Goal: Task Accomplishment & Management: Complete application form

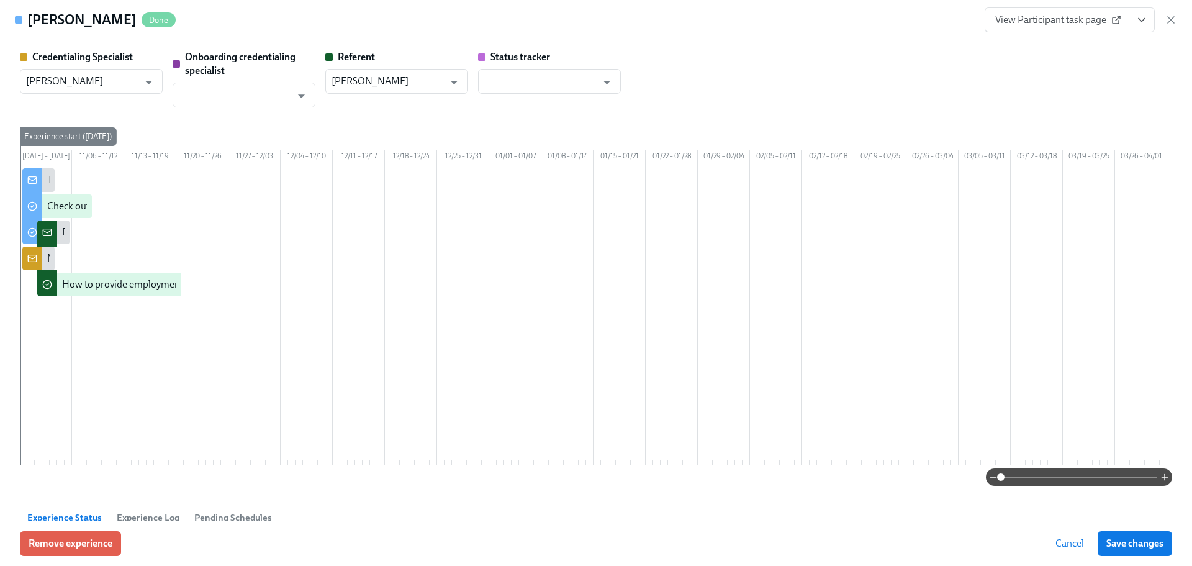
click at [1174, 20] on icon "button" at bounding box center [1171, 20] width 12 height 12
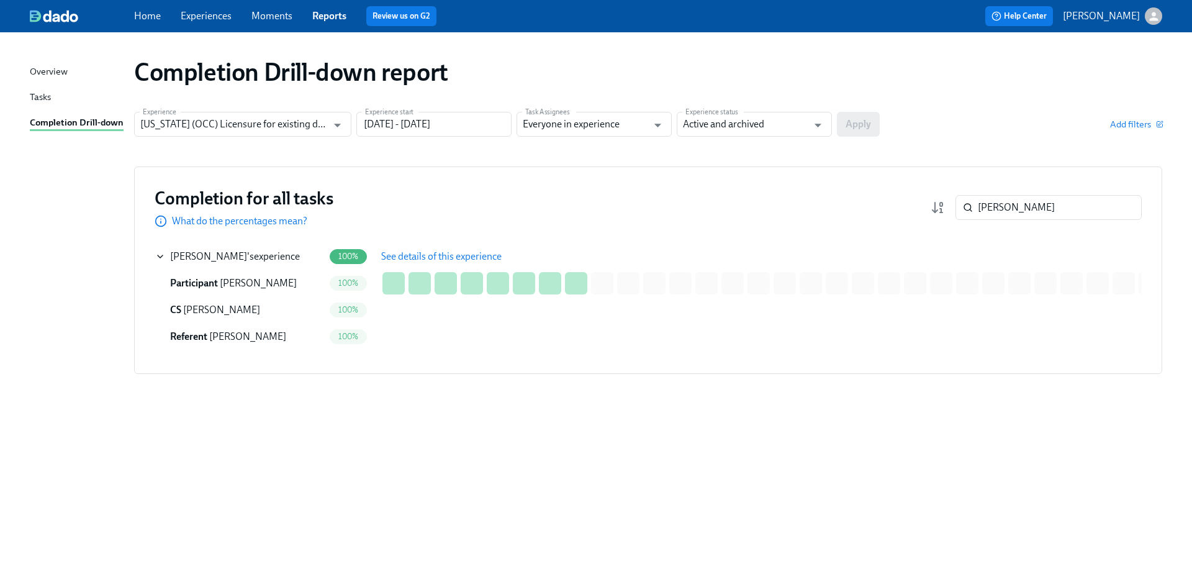
drag, startPoint x: 956, startPoint y: 202, endPoint x: 897, endPoint y: 206, distance: 58.5
click at [902, 206] on div "Completion for all tasks What do the percentages mean? rosa wu ​" at bounding box center [648, 207] width 987 height 41
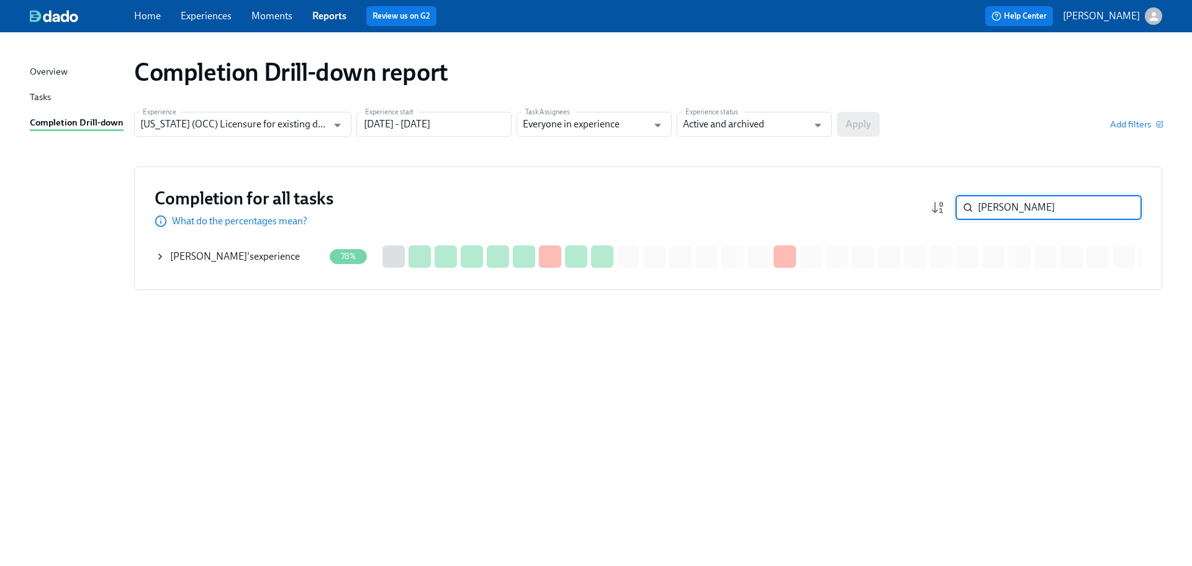
type input "noor ali"
click at [237, 259] on div "Noor Ali 's experience" at bounding box center [235, 257] width 130 height 14
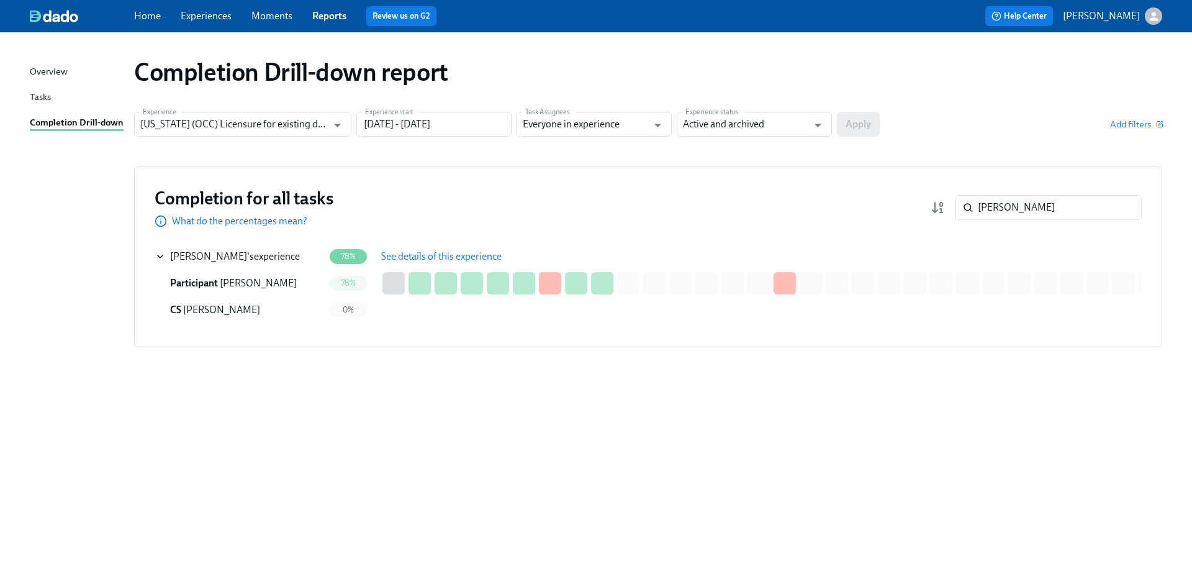
click at [407, 259] on span "See details of this experience" at bounding box center [441, 256] width 120 height 12
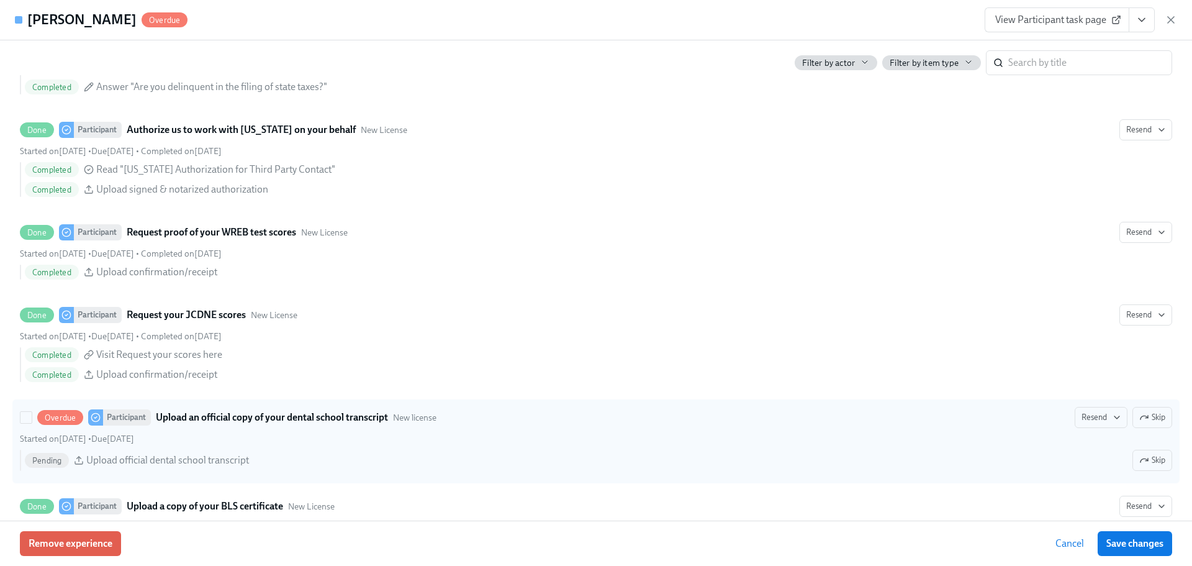
scroll to position [1950, 0]
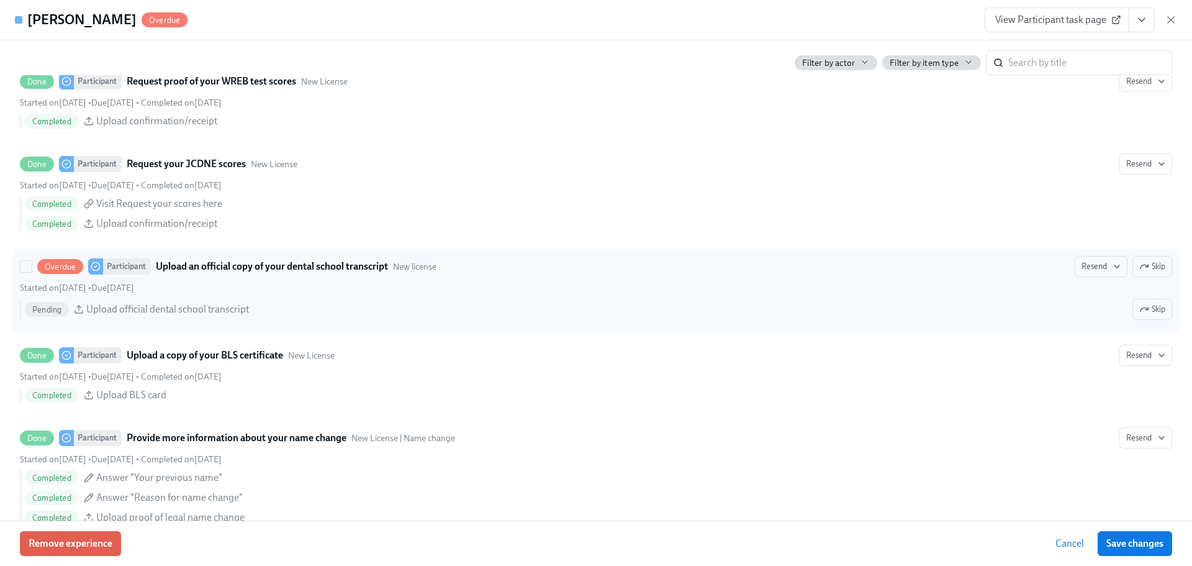
click at [1139, 271] on icon "button" at bounding box center [1144, 266] width 10 height 10
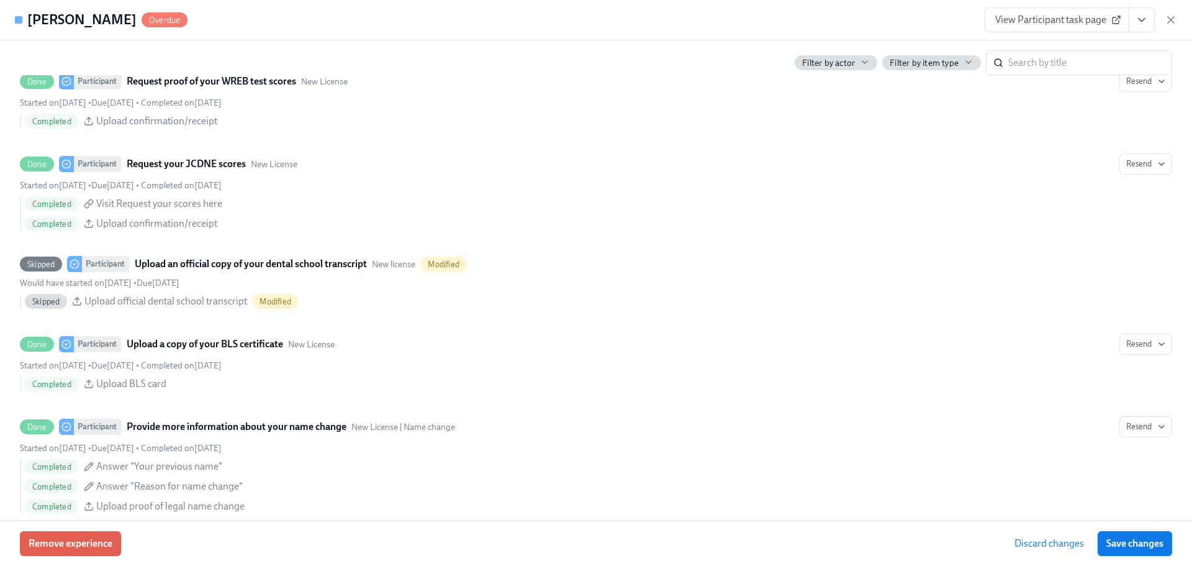
click at [1133, 537] on span "Save changes" at bounding box center [1134, 543] width 57 height 12
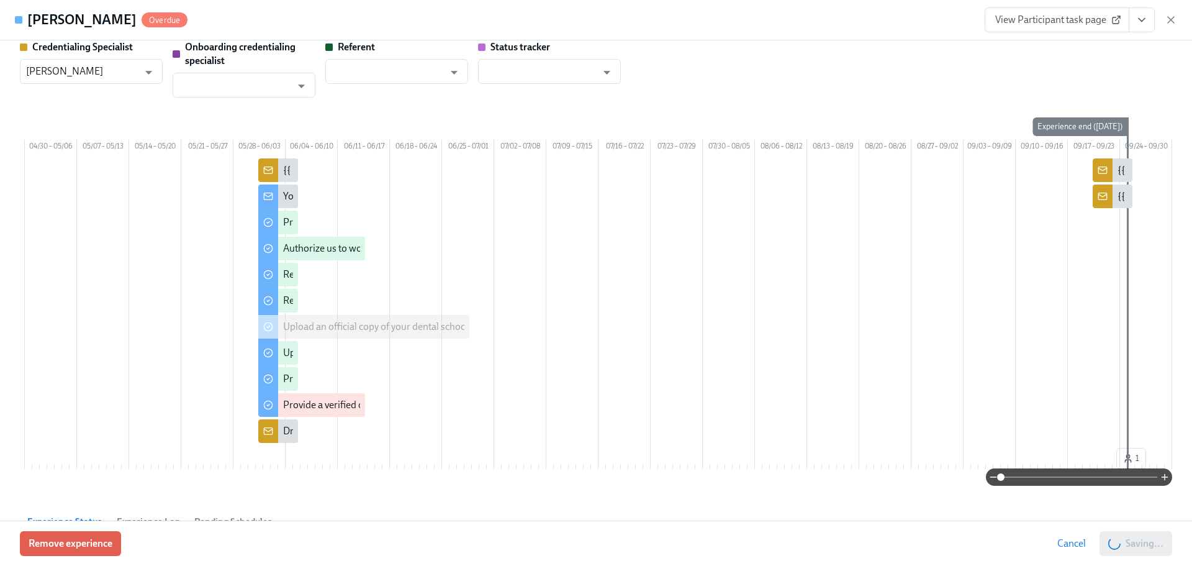
scroll to position [0, 0]
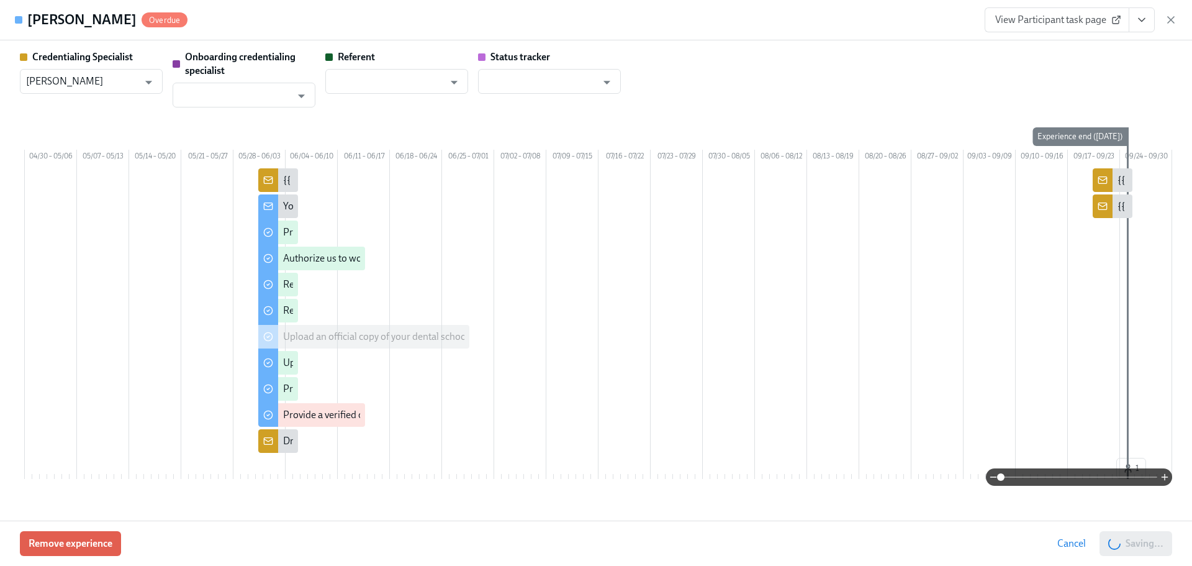
click at [1084, 23] on span "View Participant task page" at bounding box center [1057, 20] width 124 height 12
click at [1076, 17] on span "View Participant task page" at bounding box center [1057, 20] width 124 height 12
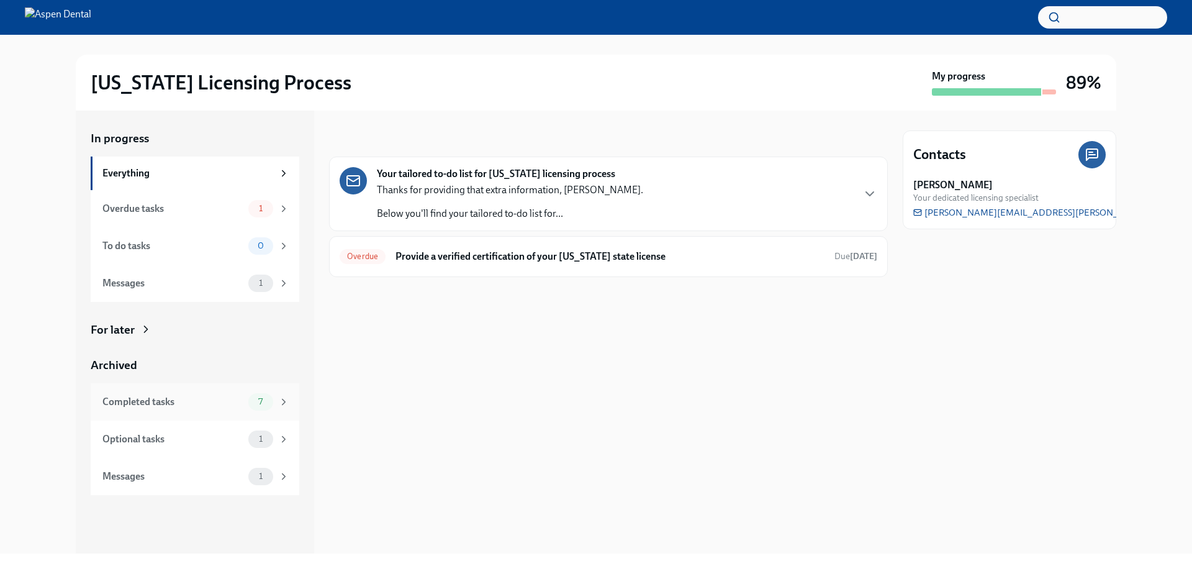
click at [224, 410] on div "Completed tasks 7" at bounding box center [195, 401] width 187 height 17
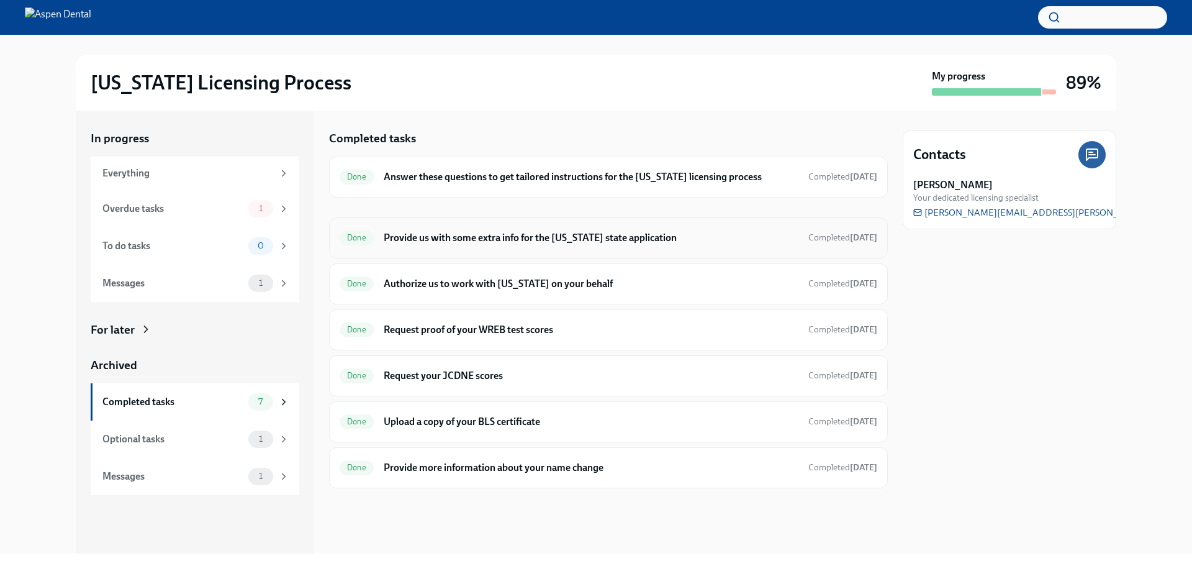
click at [510, 246] on div "Done Provide us with some extra info for the Illinois state application Complet…" at bounding box center [609, 238] width 538 height 20
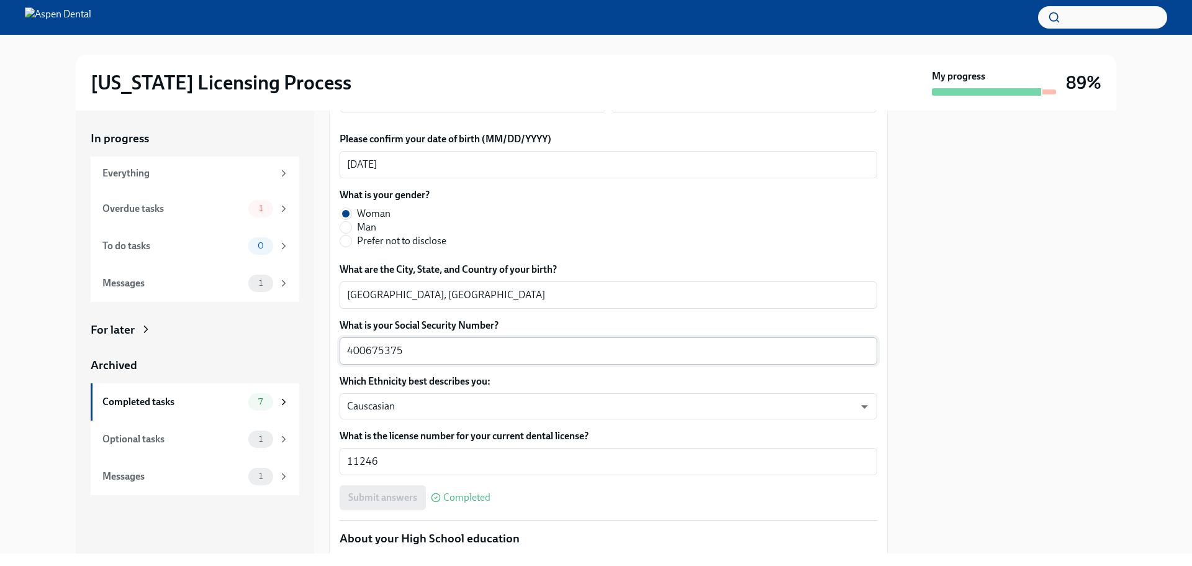
scroll to position [497, 0]
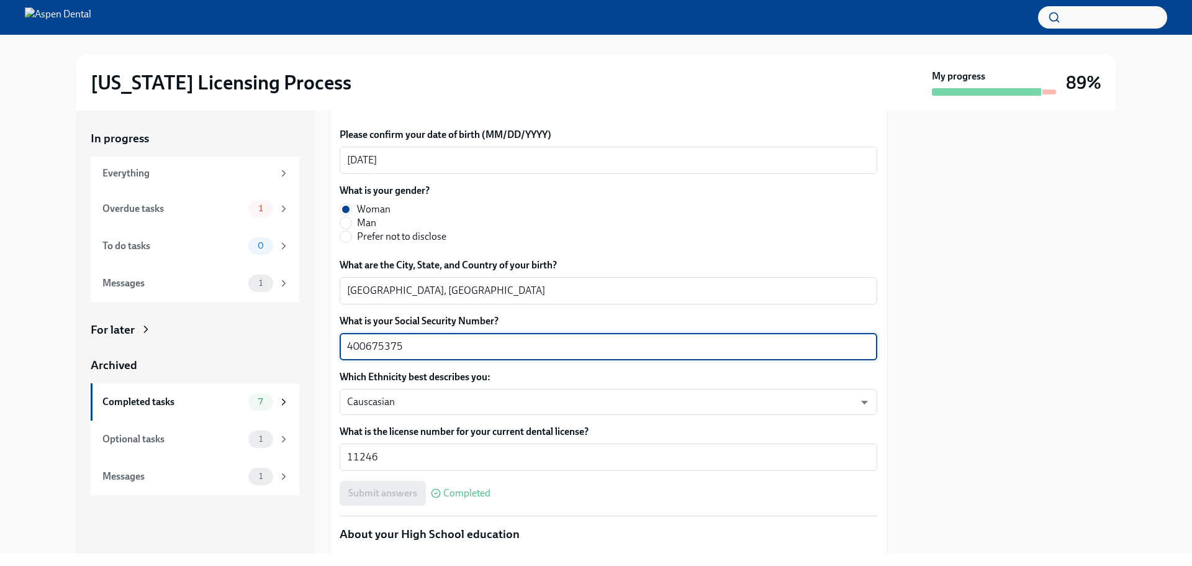
drag, startPoint x: 409, startPoint y: 352, endPoint x: 323, endPoint y: 345, distance: 86.0
click at [323, 345] on div "In progress Everything Overdue tasks 1 To do tasks 0 Messages 1 For later Archi…" at bounding box center [596, 332] width 1041 height 443
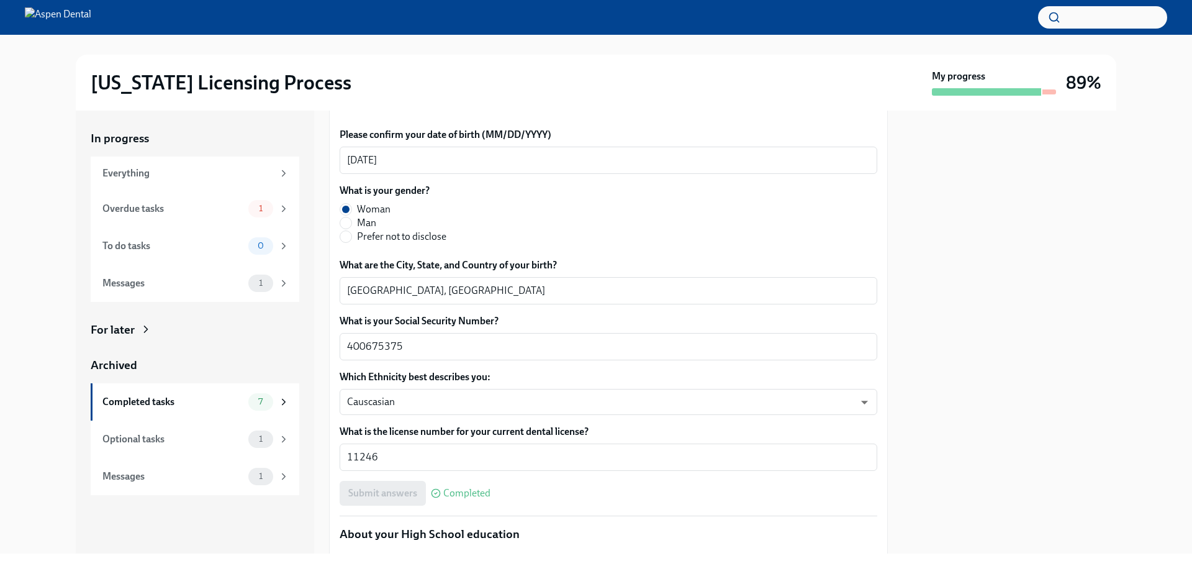
click at [581, 248] on div "What is your gender? Woman Man Prefer not to disclose" at bounding box center [609, 216] width 538 height 65
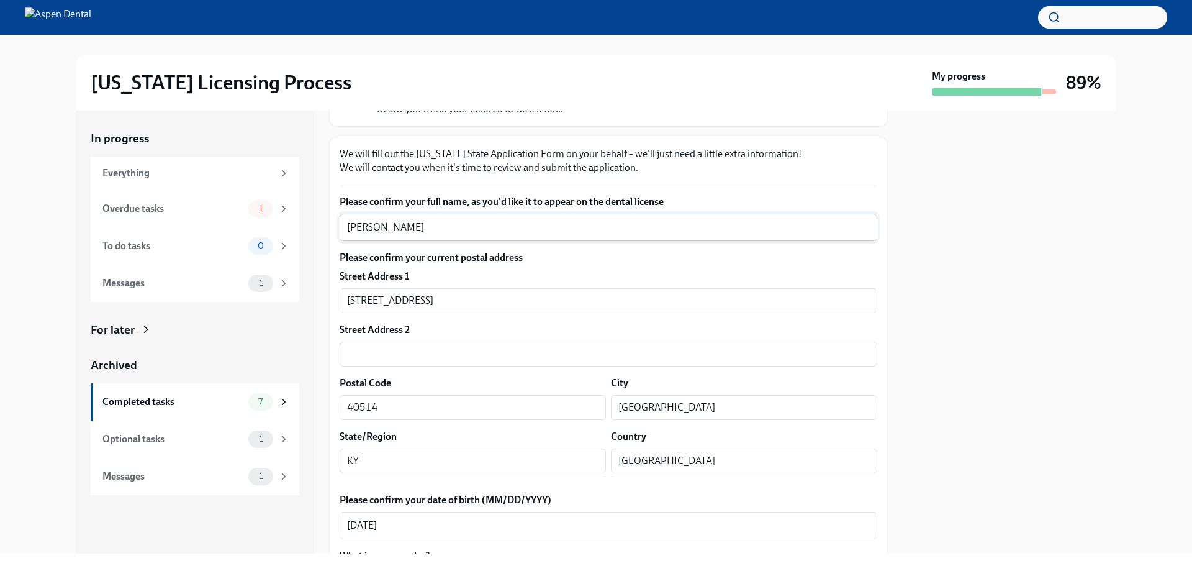
scroll to position [124, 0]
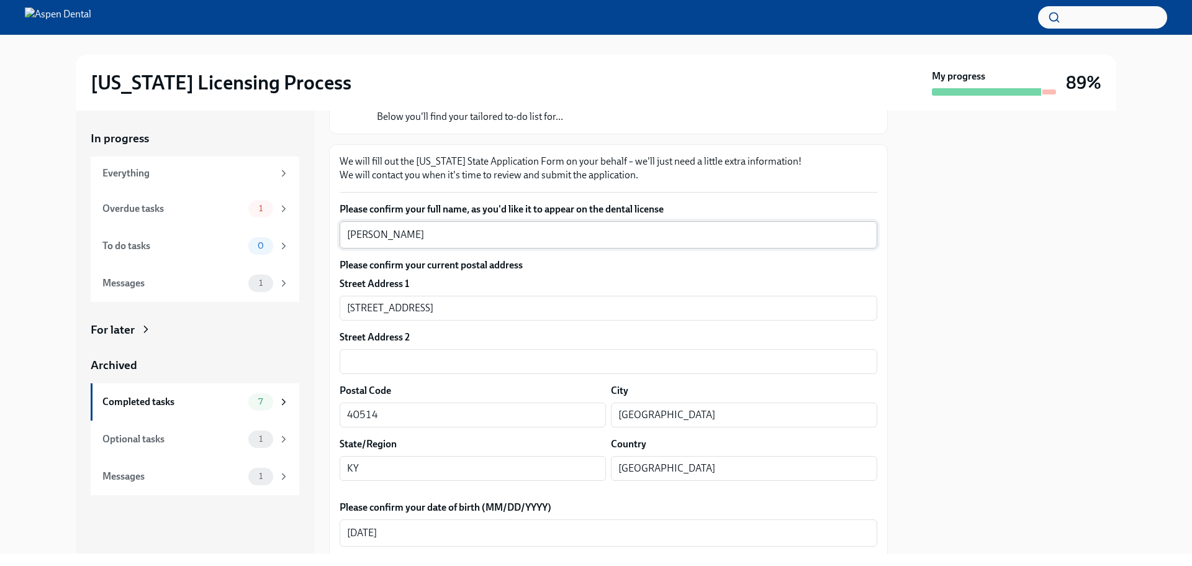
click at [358, 233] on textarea "Noor Alzahraa Ali" at bounding box center [608, 234] width 523 height 15
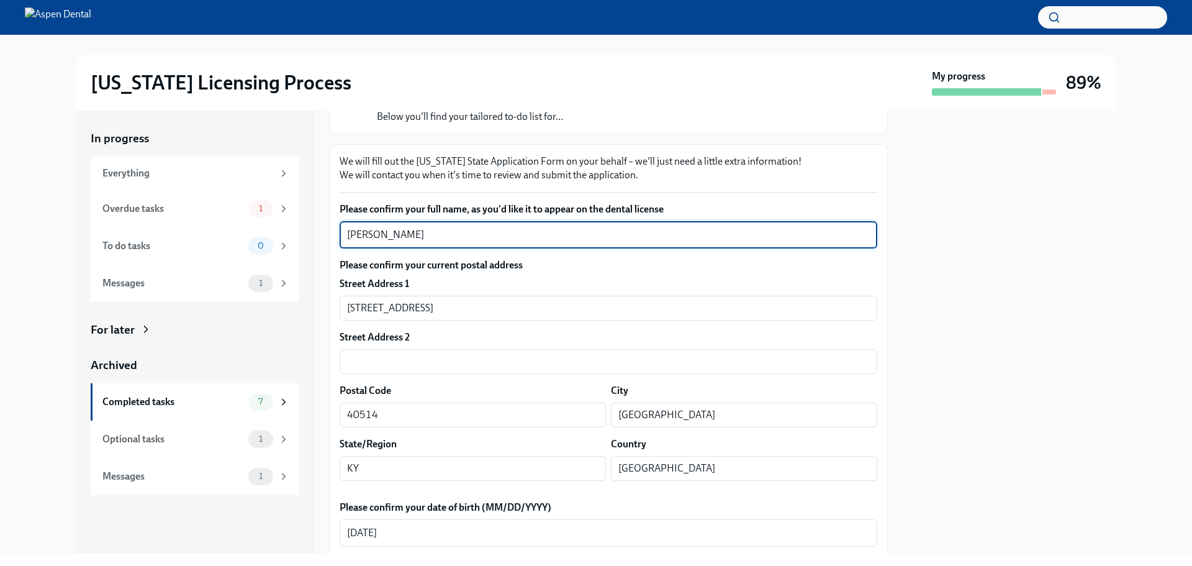
click at [358, 233] on textarea "Noor Alzahraa Ali" at bounding box center [608, 234] width 523 height 15
click at [417, 232] on textarea "Noor Alzahraa Ali" at bounding box center [608, 234] width 523 height 15
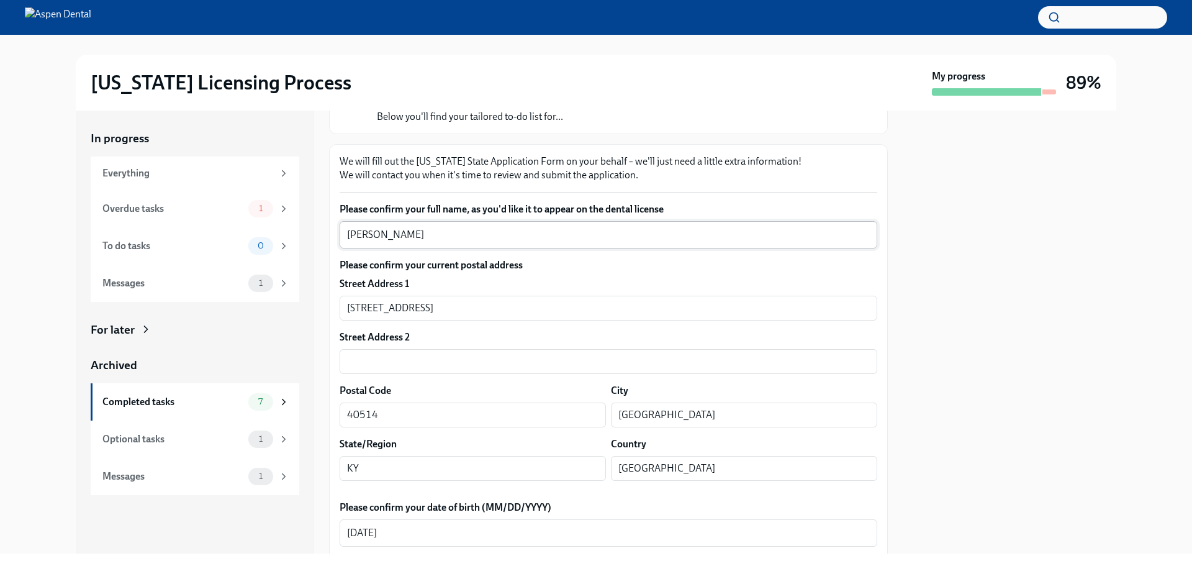
click at [384, 232] on textarea "Noor Alzahraa Ali" at bounding box center [608, 234] width 523 height 15
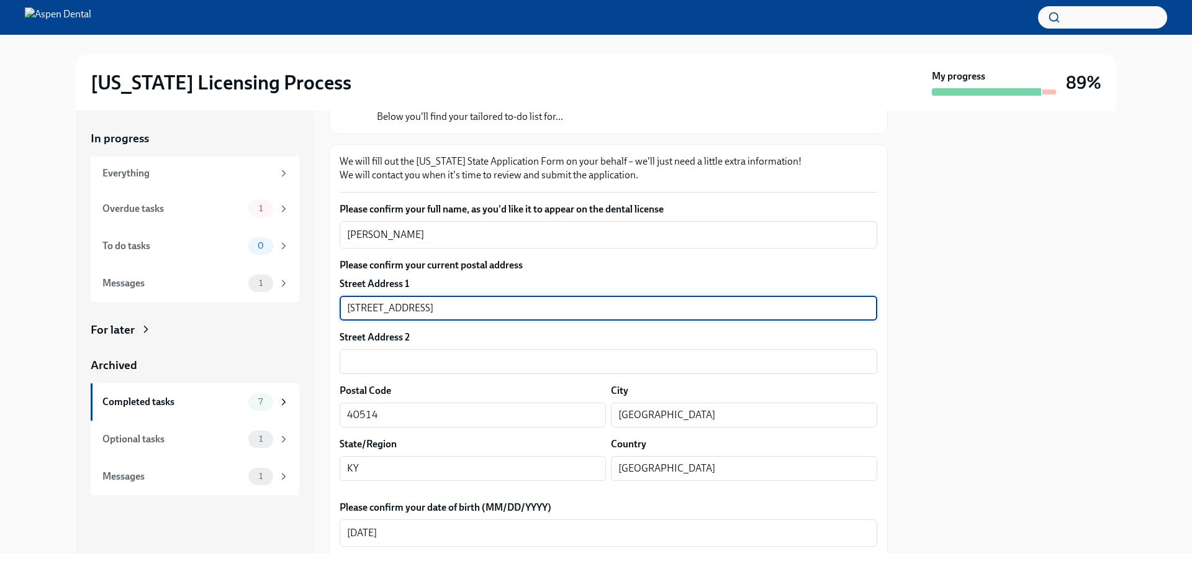
drag, startPoint x: 444, startPoint y: 306, endPoint x: 323, endPoint y: 309, distance: 120.5
click at [323, 309] on div "In progress Everything Overdue tasks 1 To do tasks 0 Messages 1 For later Archi…" at bounding box center [596, 332] width 1041 height 443
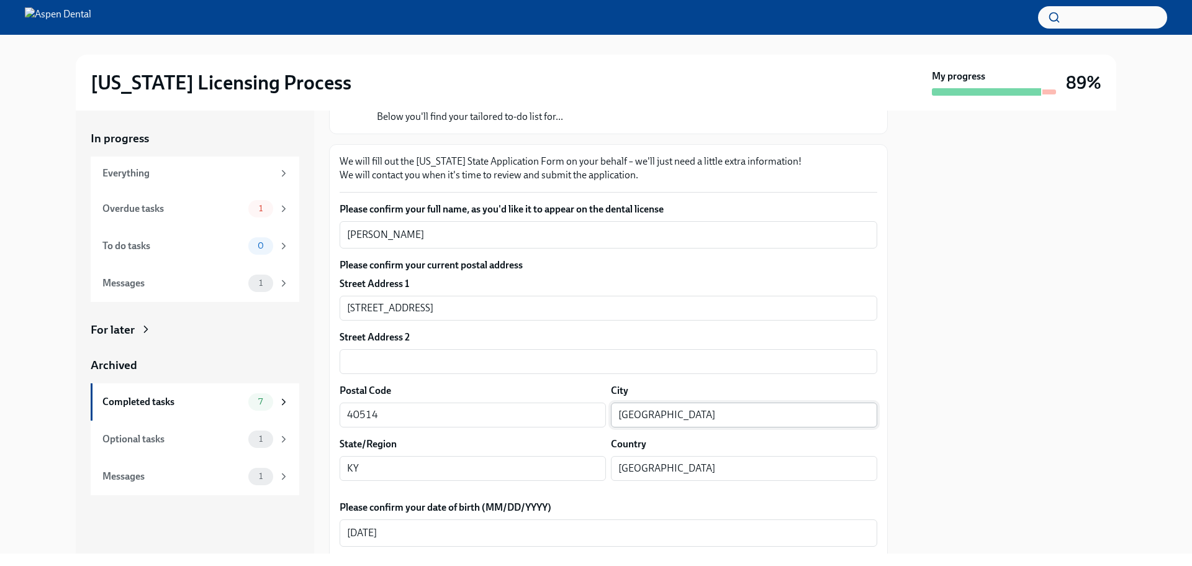
click at [642, 416] on input "Lexington" at bounding box center [744, 414] width 266 height 25
drag, startPoint x: 642, startPoint y: 416, endPoint x: 648, endPoint y: 415, distance: 6.2
click at [642, 415] on input "Lexington" at bounding box center [744, 414] width 266 height 25
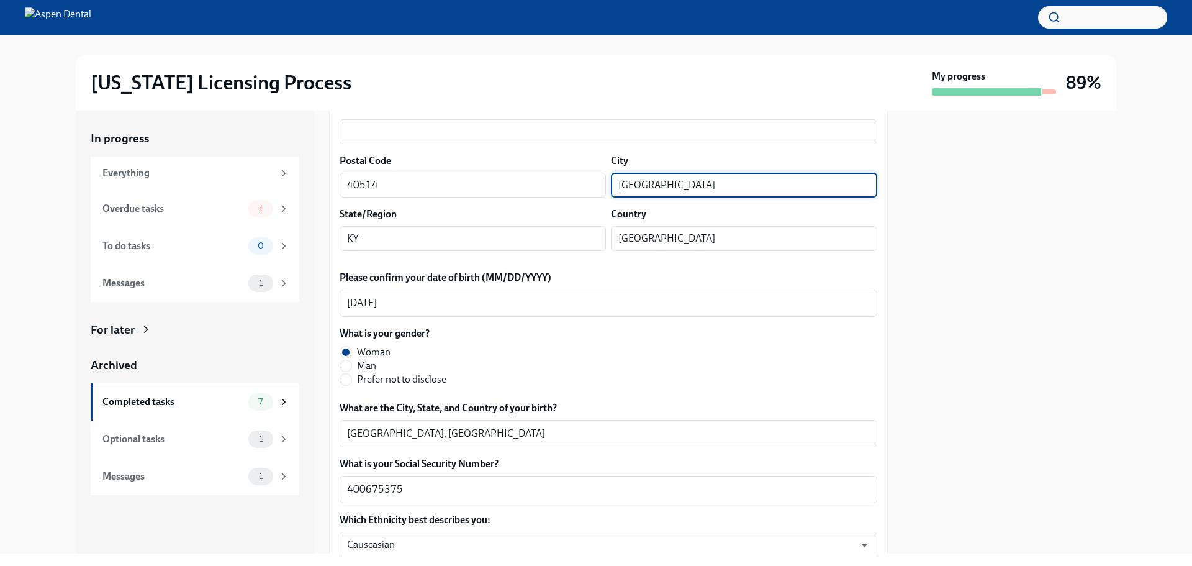
scroll to position [373, 0]
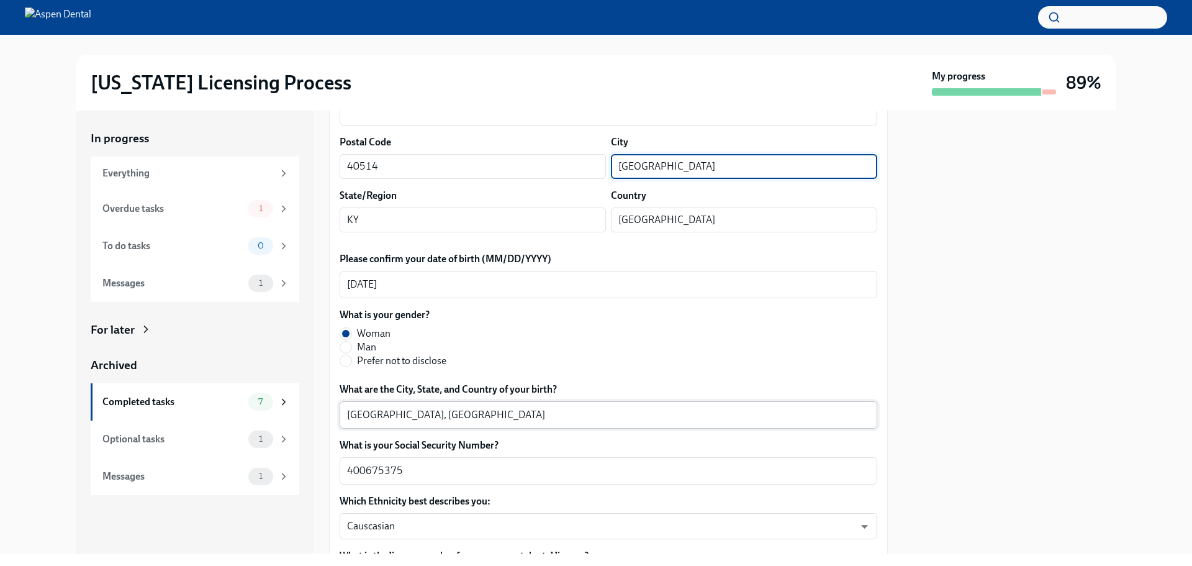
click at [368, 414] on textarea "Baghdad, Iraq" at bounding box center [608, 414] width 523 height 15
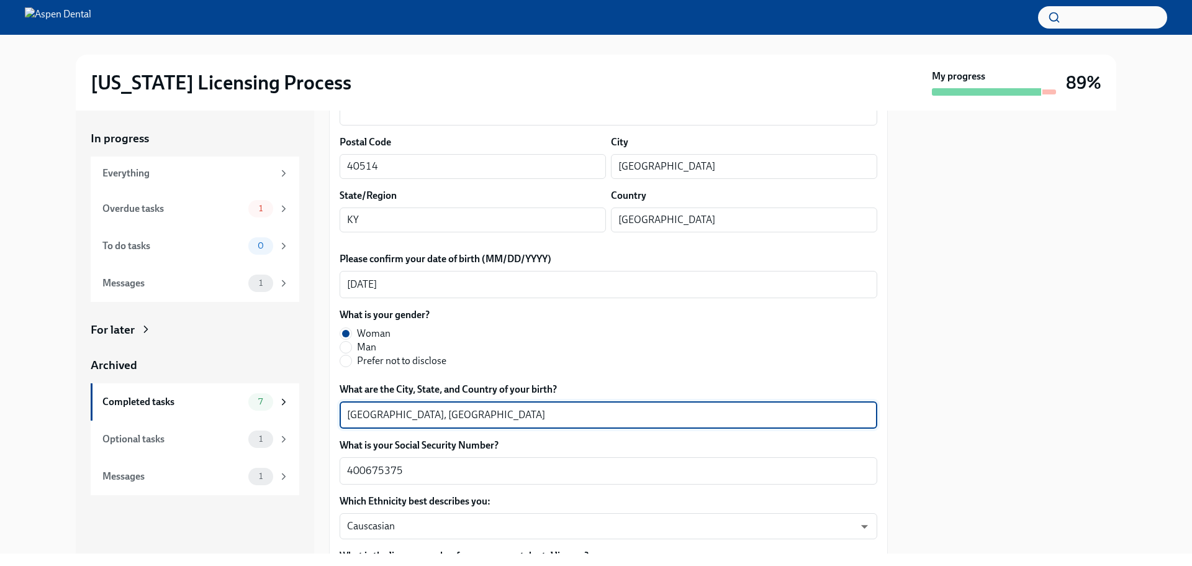
click at [368, 414] on textarea "Baghdad, Iraq" at bounding box center [608, 414] width 523 height 15
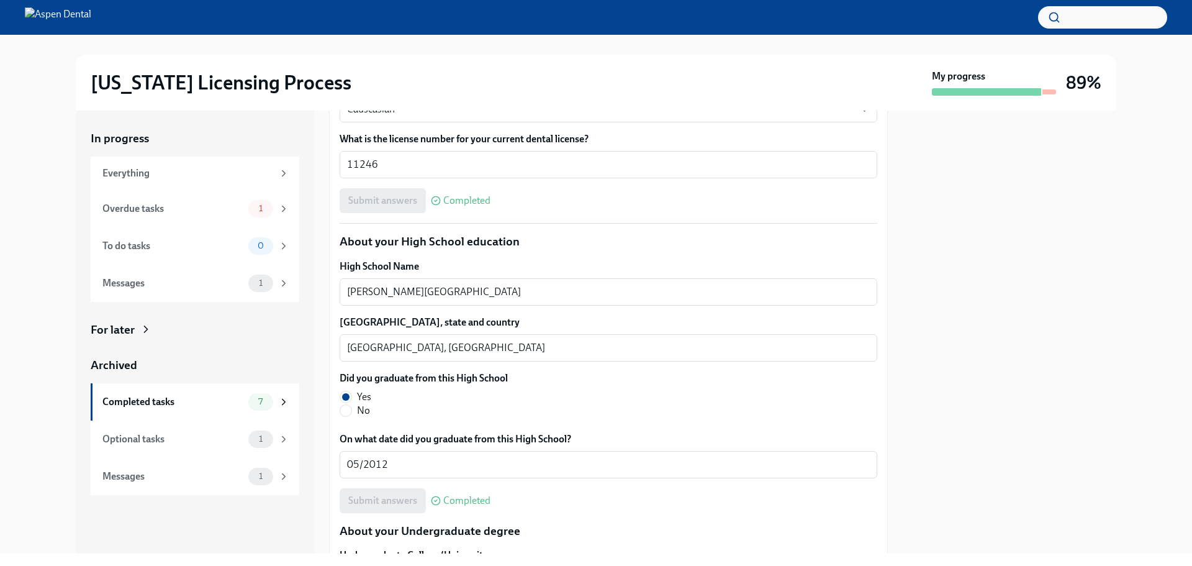
scroll to position [807, 0]
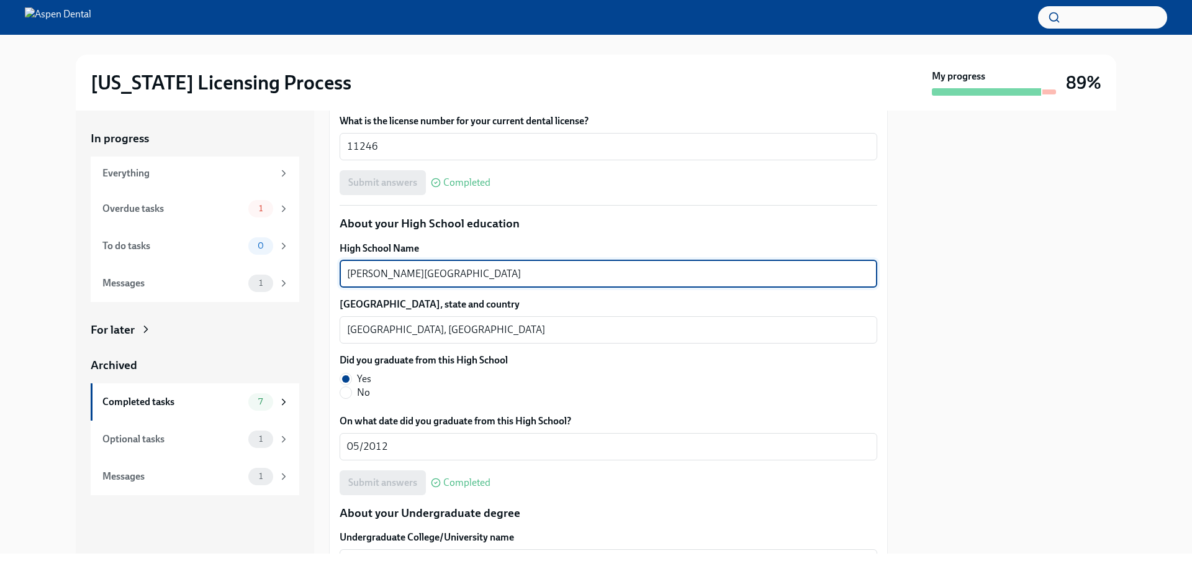
drag, startPoint x: 499, startPoint y: 273, endPoint x: 341, endPoint y: 266, distance: 157.8
click at [341, 266] on div "Paul Laurence Dunbar High School x ​" at bounding box center [609, 273] width 538 height 27
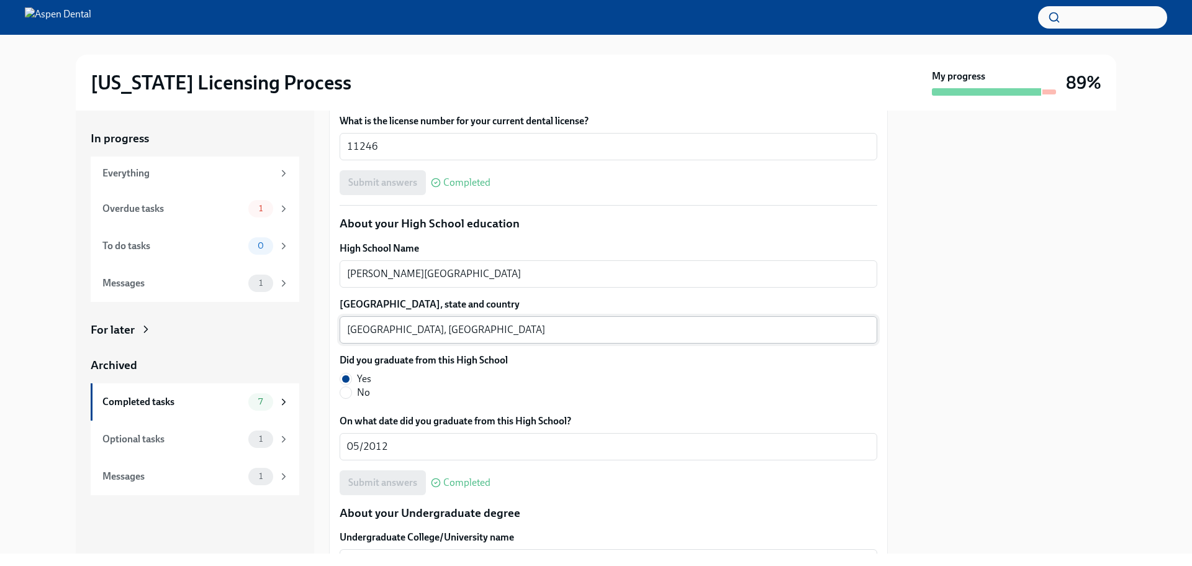
click at [489, 330] on textarea "KY, USA" at bounding box center [608, 329] width 523 height 15
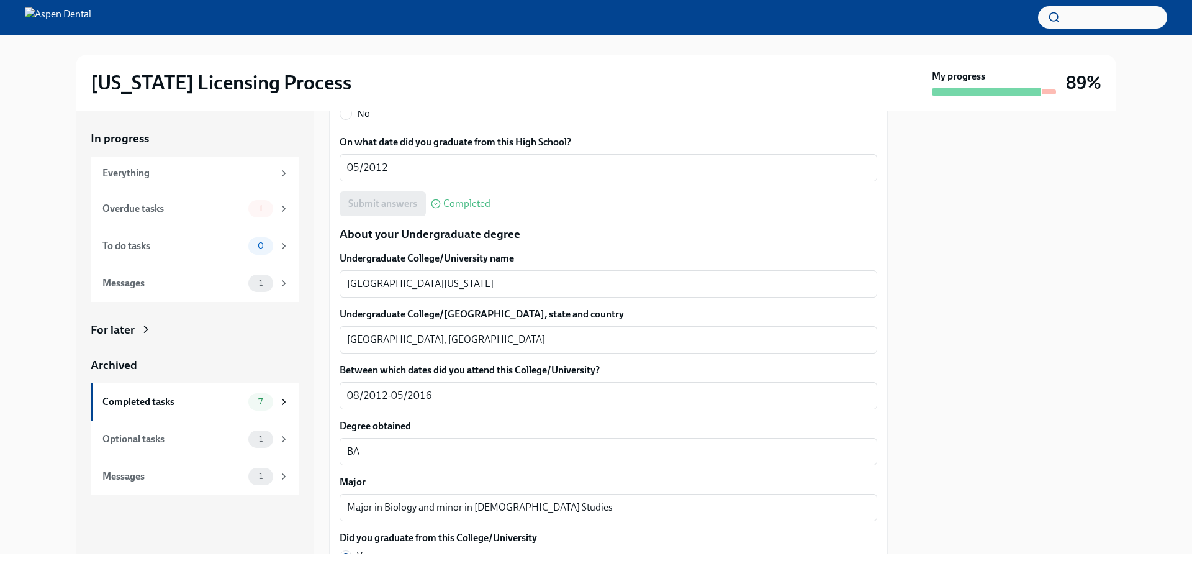
scroll to position [1180, 0]
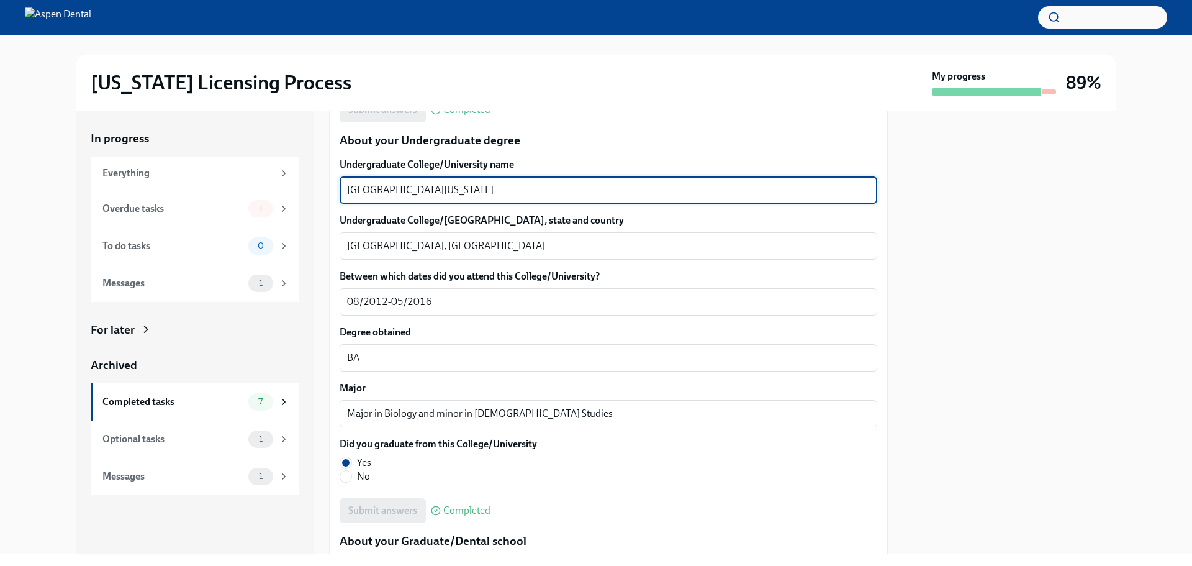
drag, startPoint x: 464, startPoint y: 194, endPoint x: 325, endPoint y: 179, distance: 139.9
click at [325, 179] on div "In progress Everything Overdue tasks 1 To do tasks 0 Messages 1 For later Archi…" at bounding box center [596, 332] width 1041 height 443
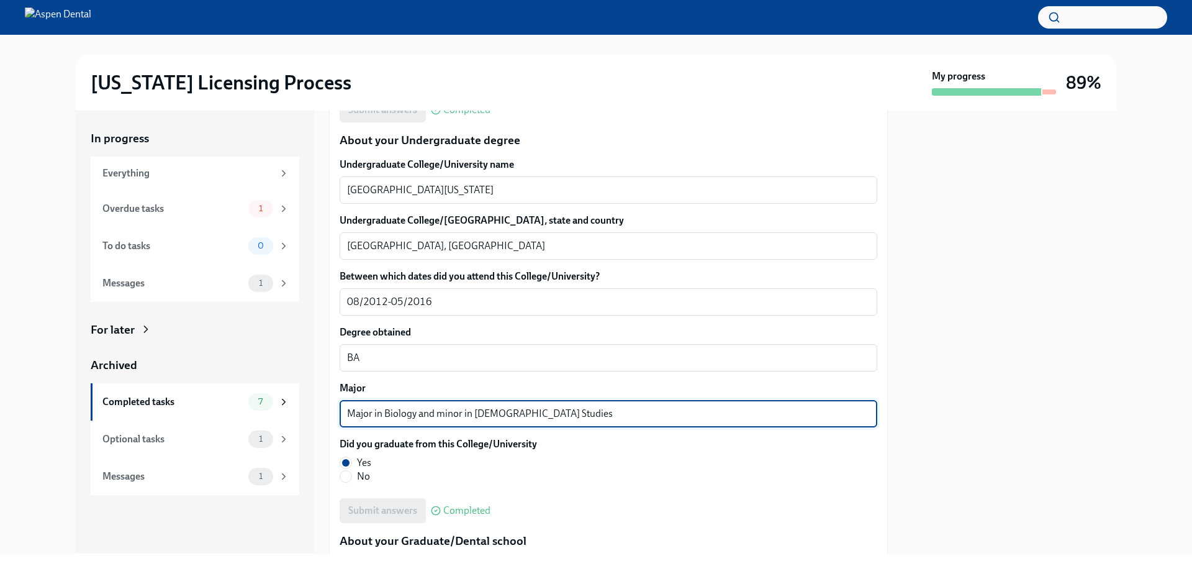
drag, startPoint x: 567, startPoint y: 412, endPoint x: 343, endPoint y: 413, distance: 224.1
click at [343, 413] on div "Major in Biology and minor in Islamic Studies x ​" at bounding box center [609, 413] width 538 height 27
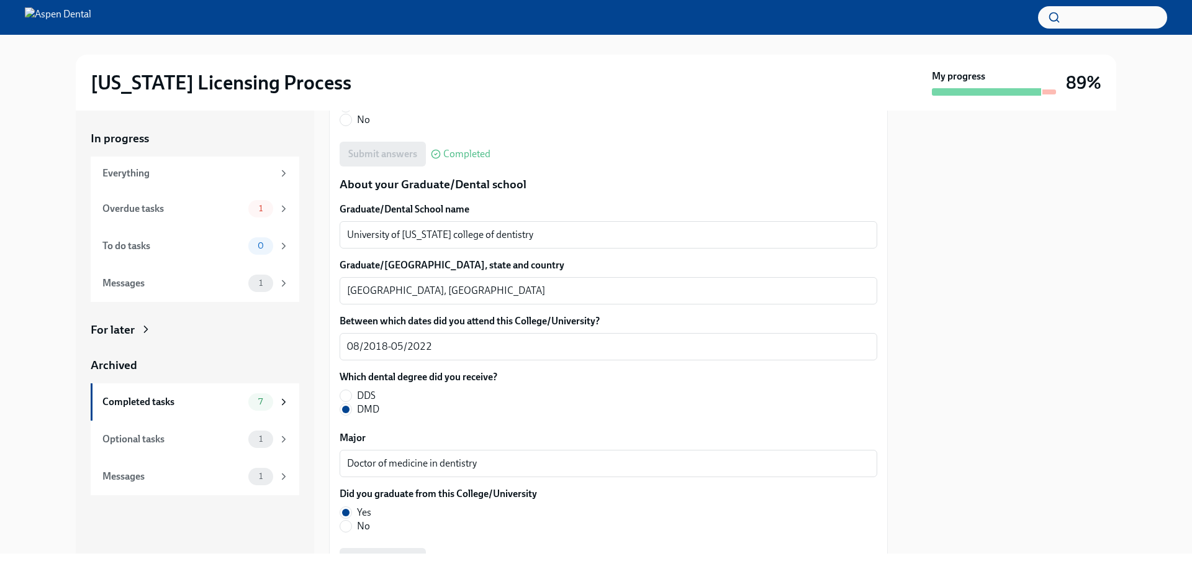
scroll to position [1552, 0]
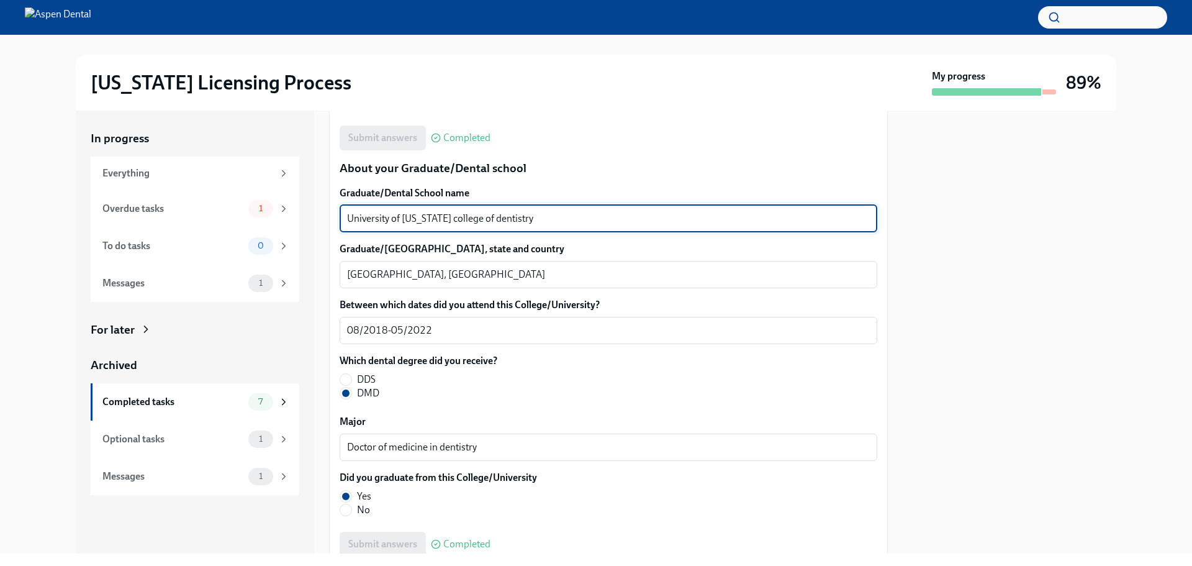
drag, startPoint x: 527, startPoint y: 225, endPoint x: 339, endPoint y: 220, distance: 187.6
click at [339, 220] on div "We will fill out the Illinois State Application Form on your behalf – we'll jus…" at bounding box center [608, 52] width 559 height 2673
drag, startPoint x: 988, startPoint y: 307, endPoint x: 995, endPoint y: 308, distance: 6.9
click at [988, 307] on div at bounding box center [1010, 332] width 214 height 443
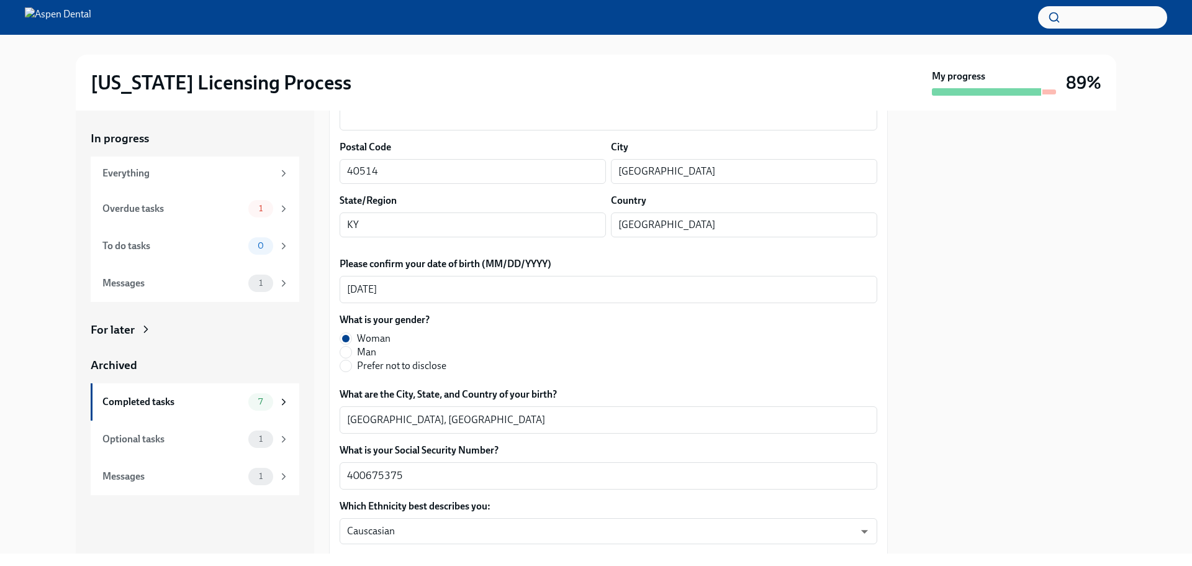
scroll to position [0, 0]
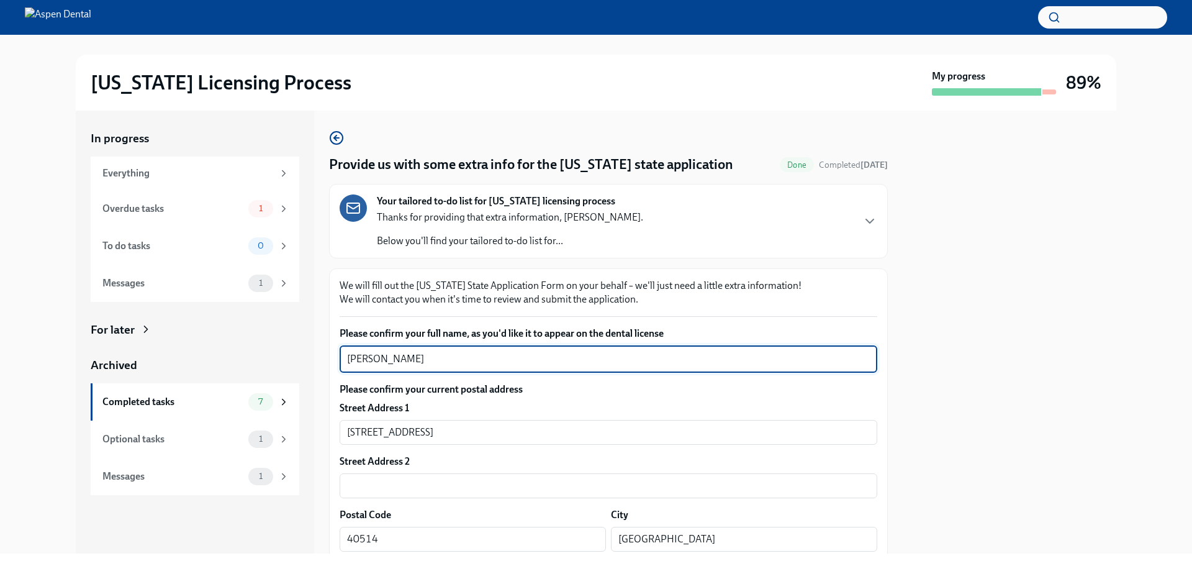
drag, startPoint x: 443, startPoint y: 363, endPoint x: 340, endPoint y: 361, distance: 103.1
click at [340, 361] on div "Noor Alzahraa Ali x ​" at bounding box center [609, 358] width 538 height 27
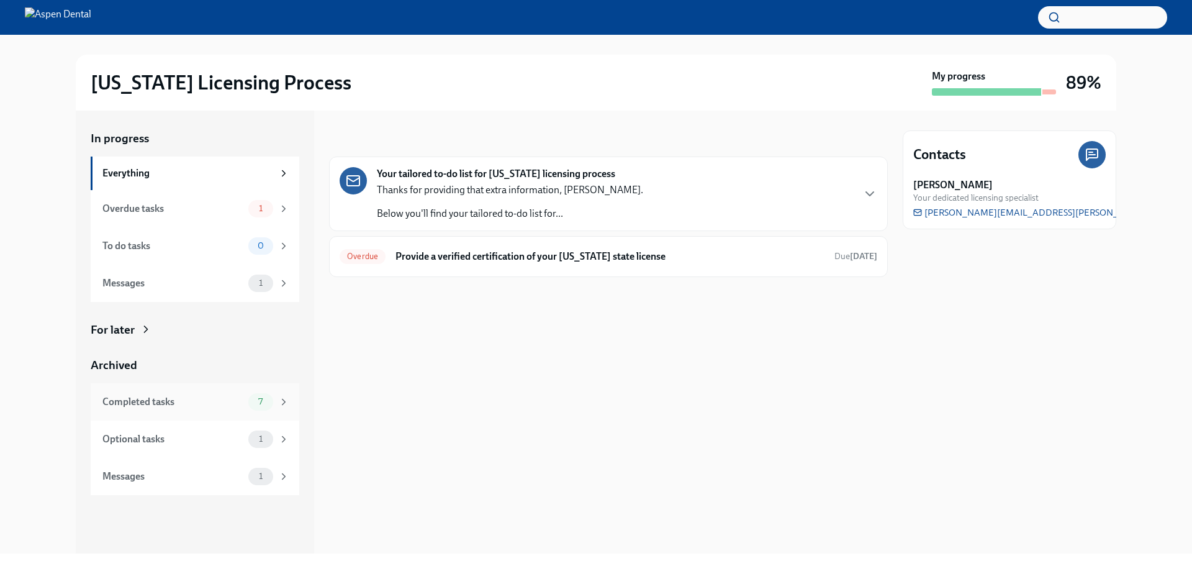
click at [166, 404] on div "Completed tasks" at bounding box center [172, 402] width 141 height 14
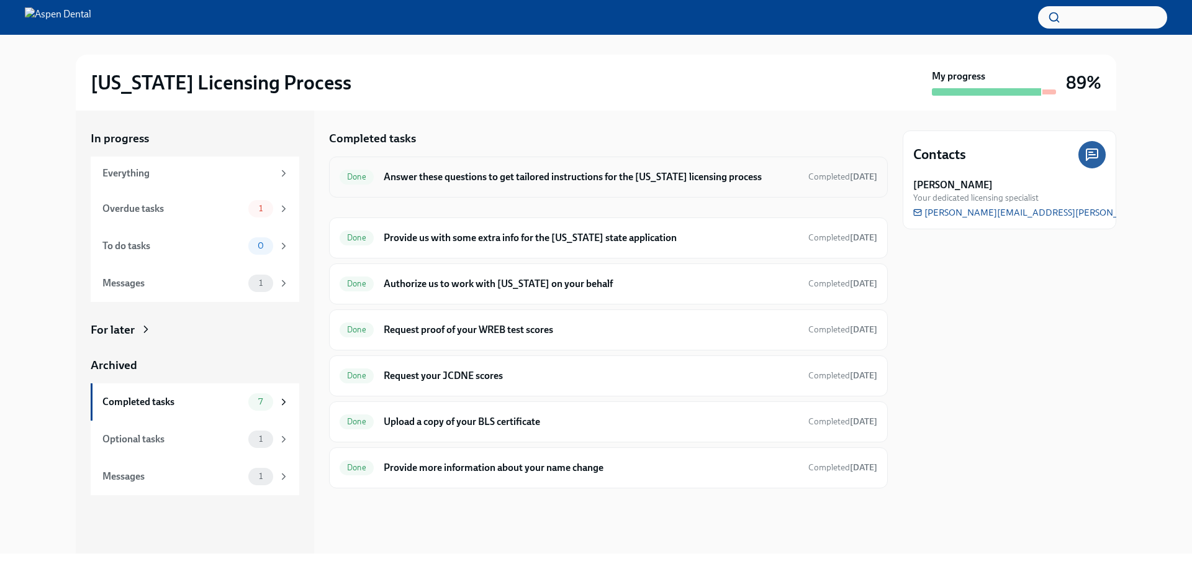
click at [545, 173] on h6 "Answer these questions to get tailored instructions for the [US_STATE] licensin…" at bounding box center [591, 177] width 415 height 14
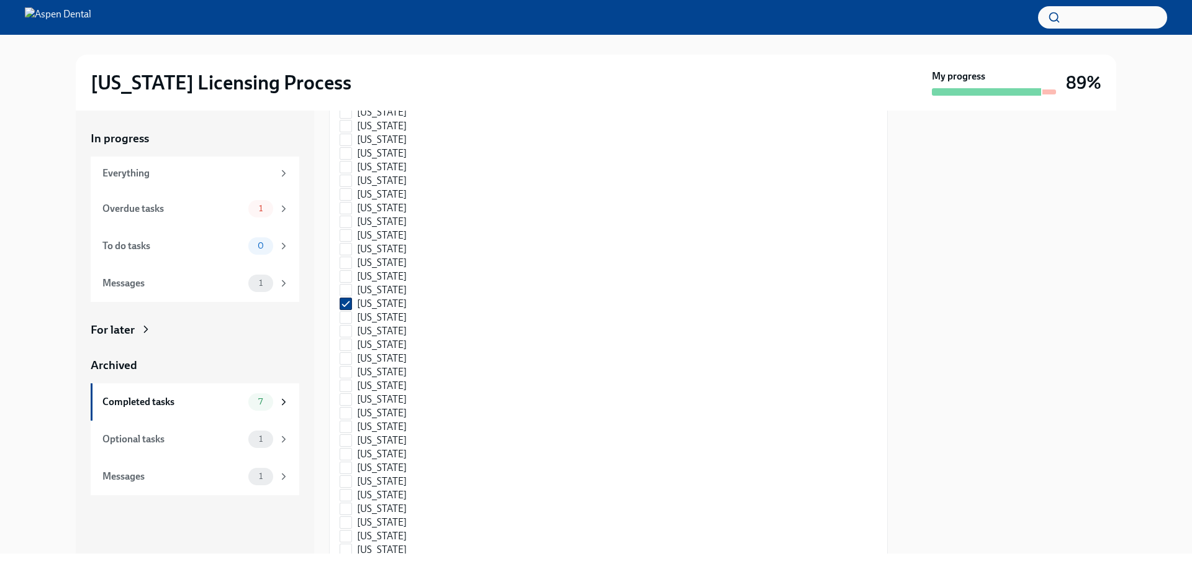
scroll to position [1357, 0]
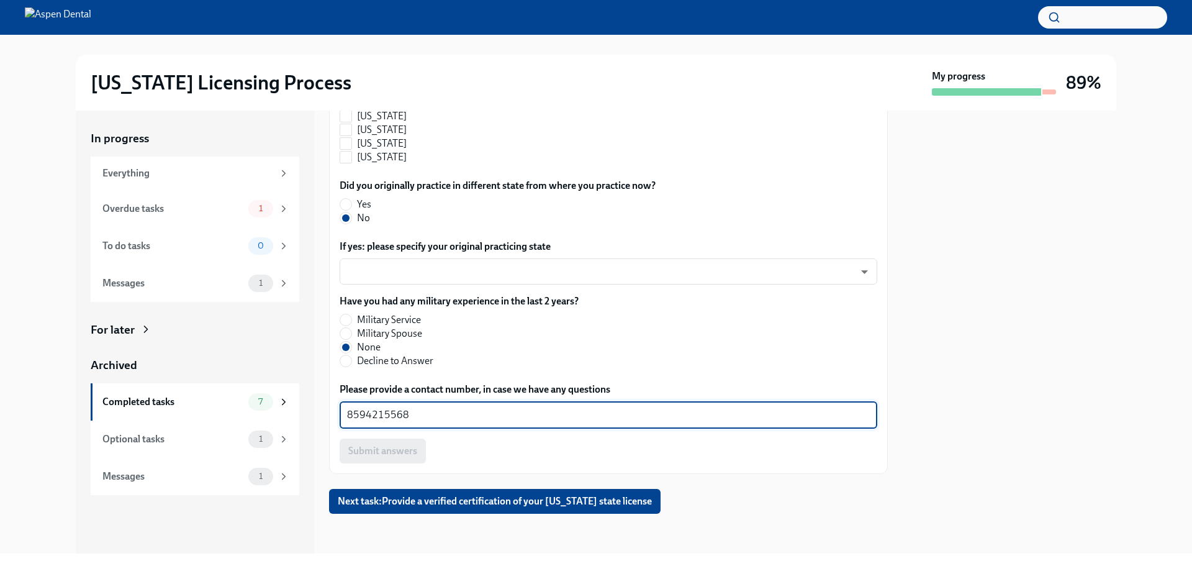
drag, startPoint x: 410, startPoint y: 417, endPoint x: 327, endPoint y: 412, distance: 84.0
click at [327, 412] on div "In progress Everything Overdue tasks 1 To do tasks 0 Messages 1 For later Archi…" at bounding box center [596, 332] width 1041 height 443
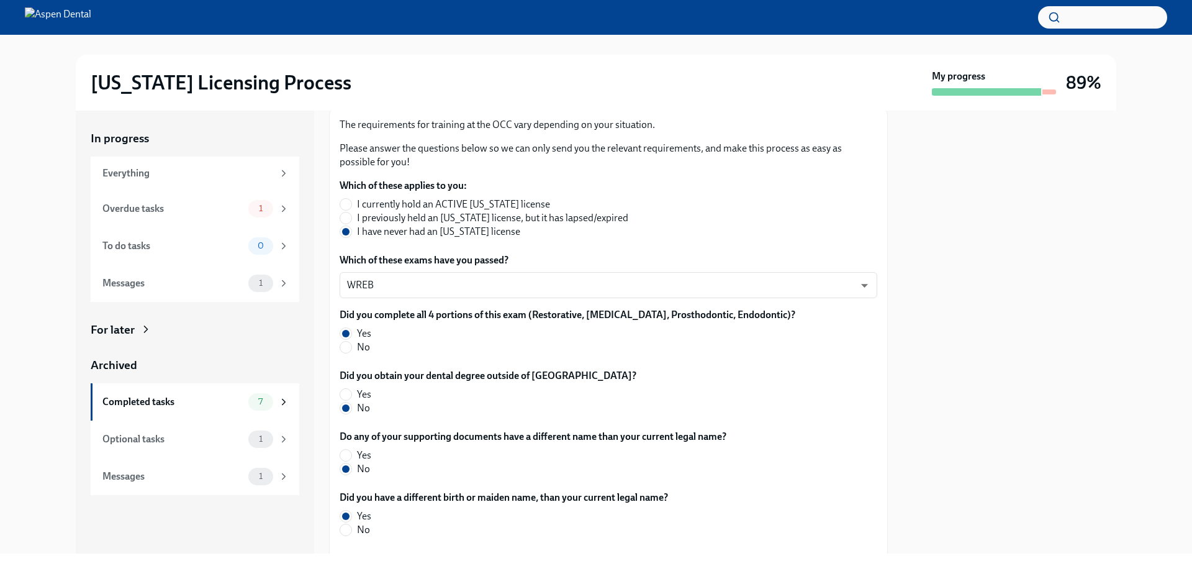
scroll to position [177, 0]
click at [0, 357] on div "[US_STATE] Licensing Process My progress 89% In progress Everything Overdue tas…" at bounding box center [596, 294] width 1192 height 518
